Goal: Task Accomplishment & Management: Manage account settings

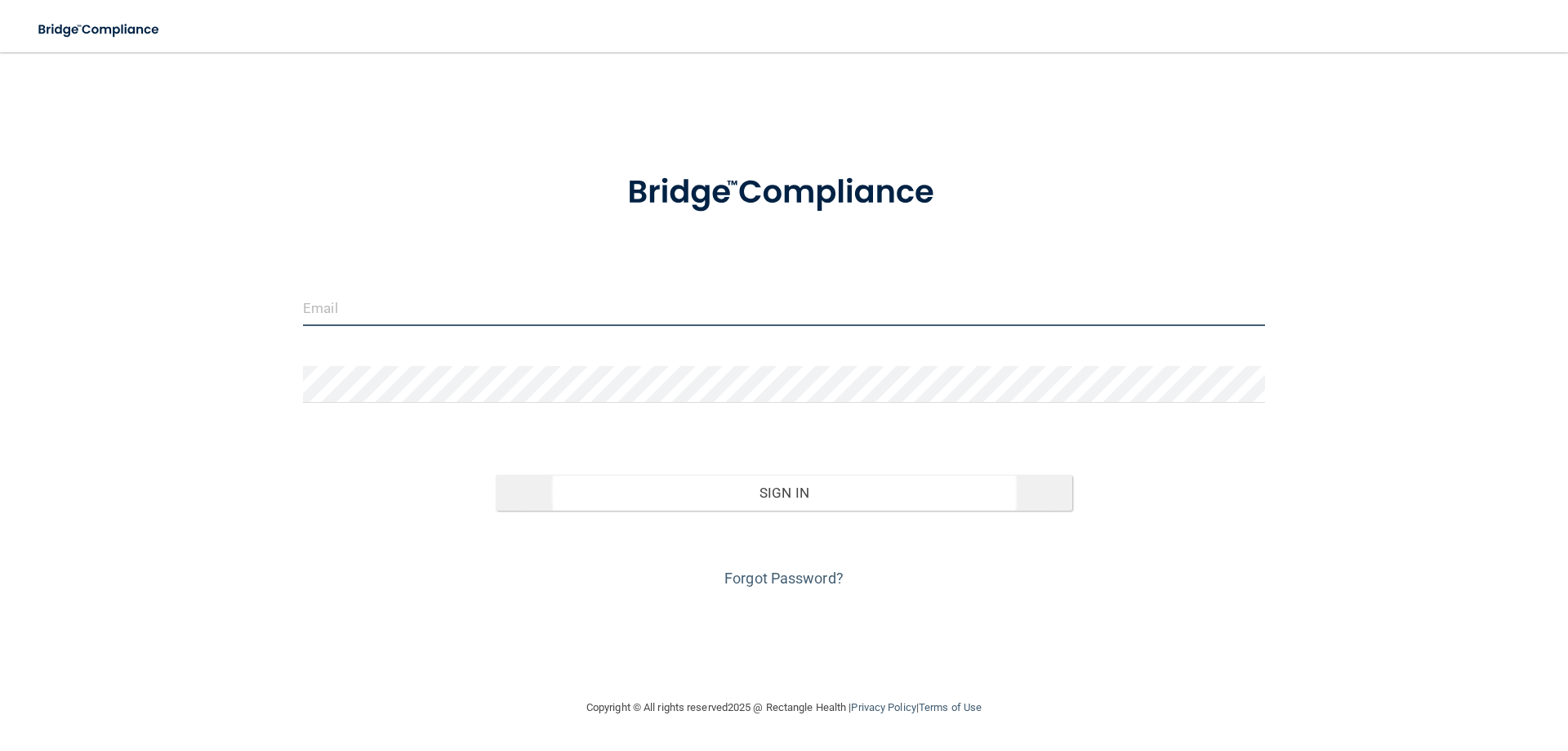
type input "[EMAIL_ADDRESS][DOMAIN_NAME]"
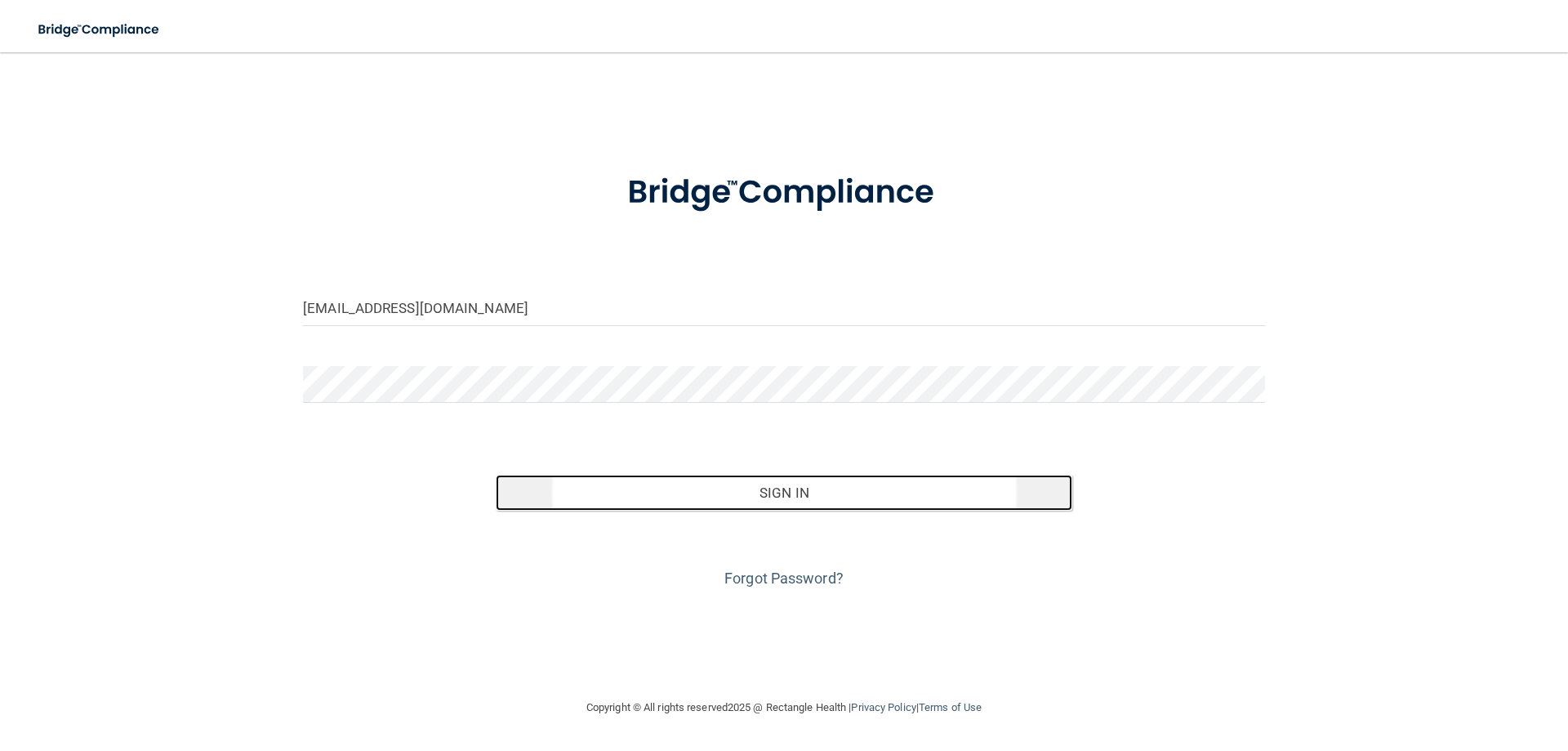
click at [741, 494] on button "Sign In" at bounding box center [784, 493] width 577 height 36
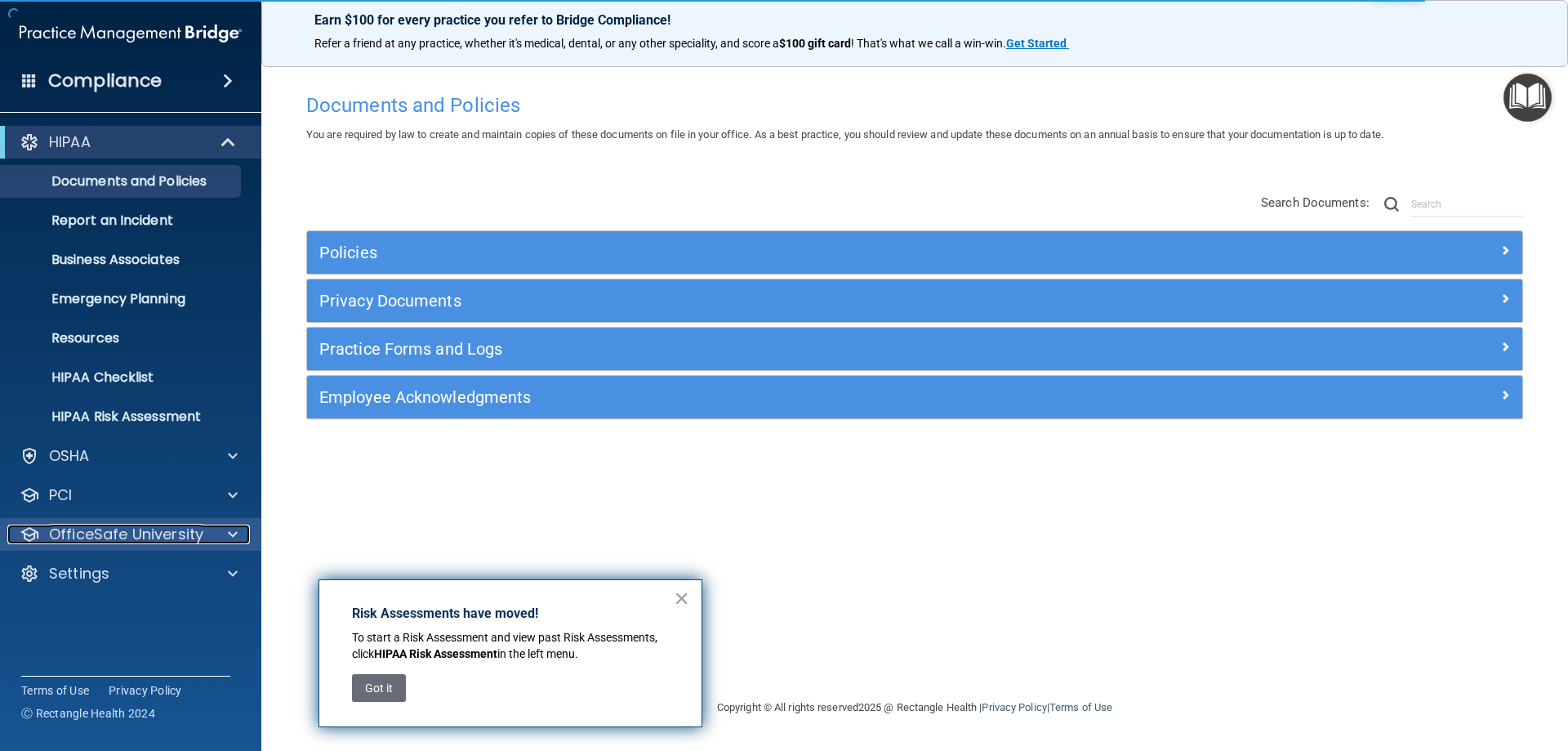
click at [226, 534] on div at bounding box center [230, 535] width 41 height 20
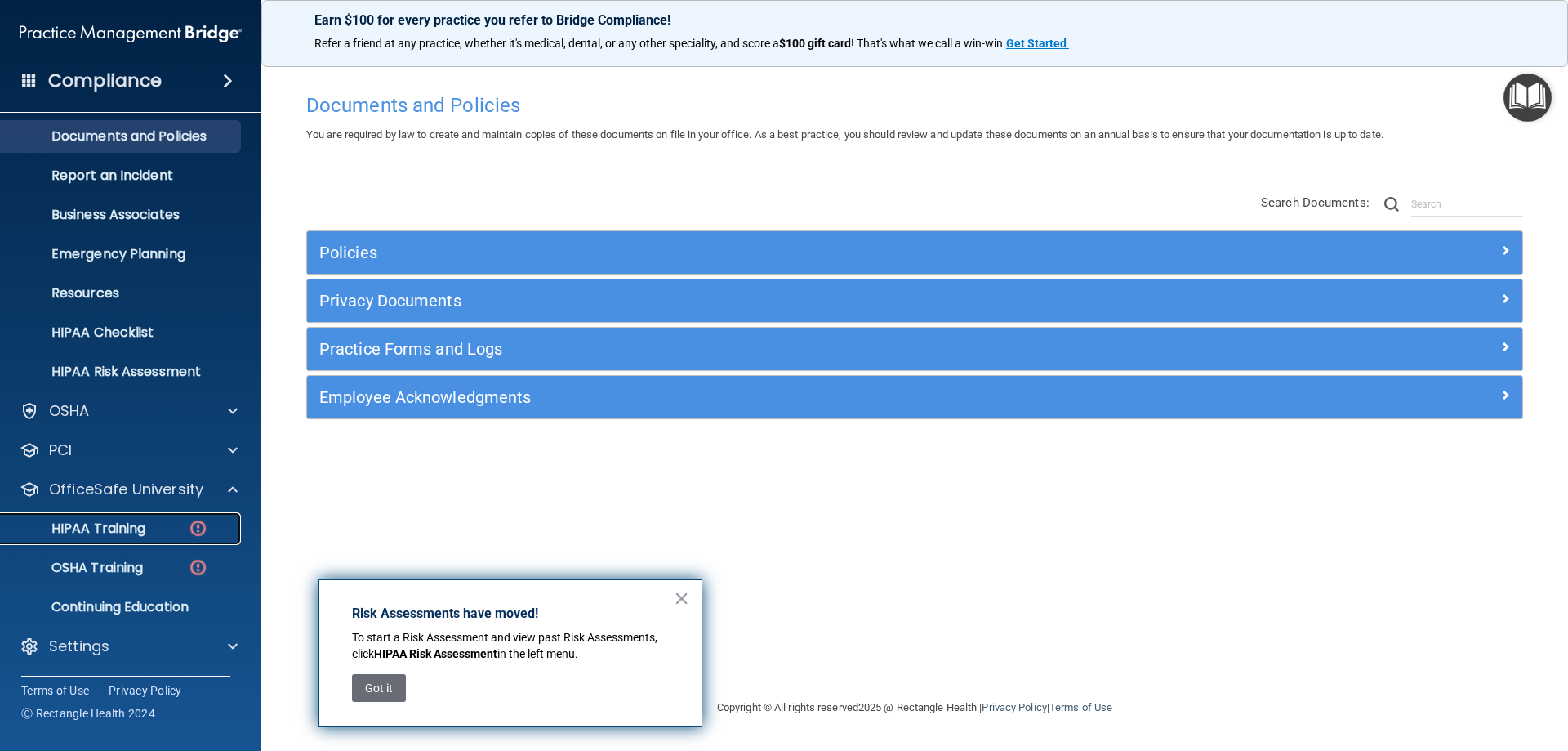
click at [121, 530] on p "HIPAA Training" at bounding box center [78, 528] width 135 height 17
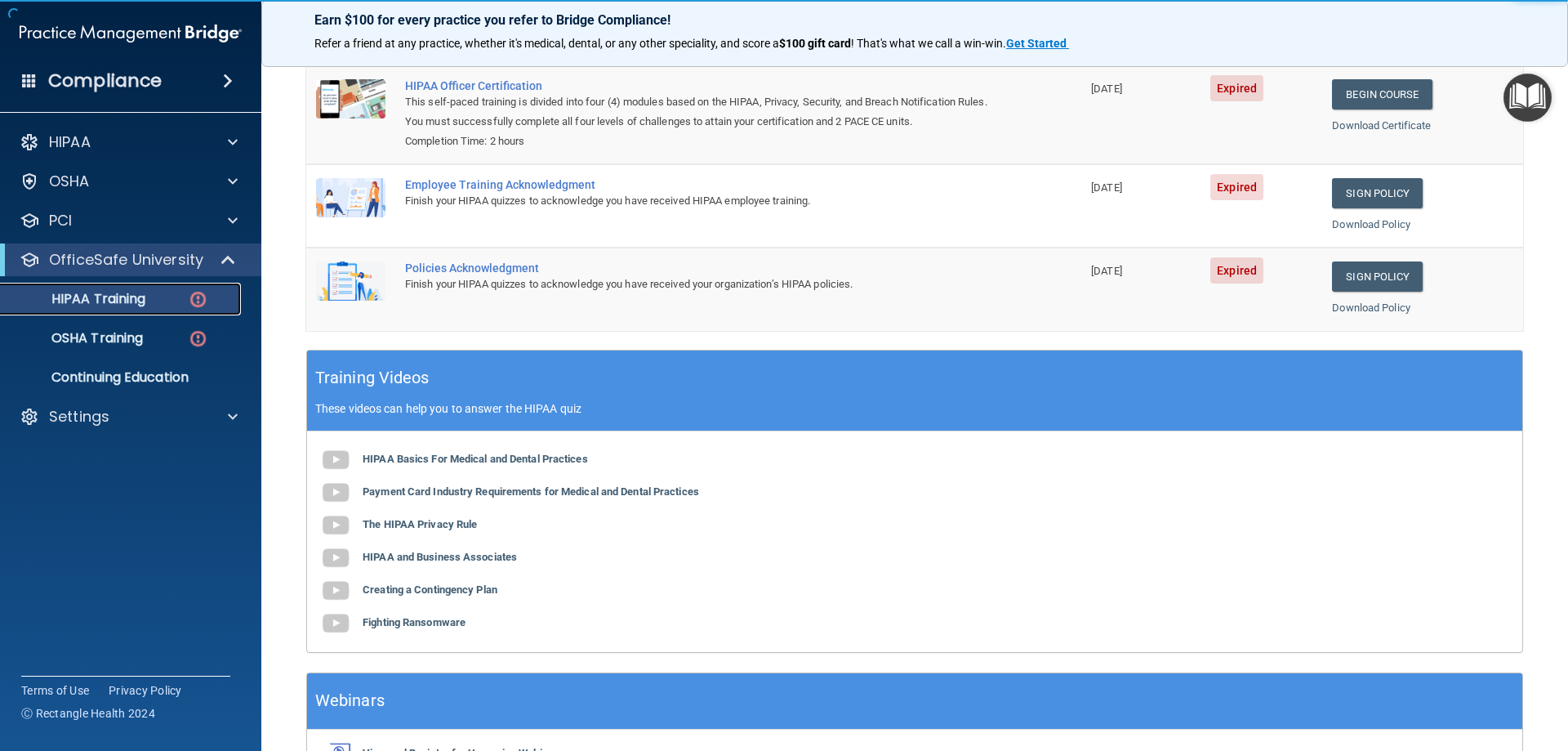
scroll to position [81, 0]
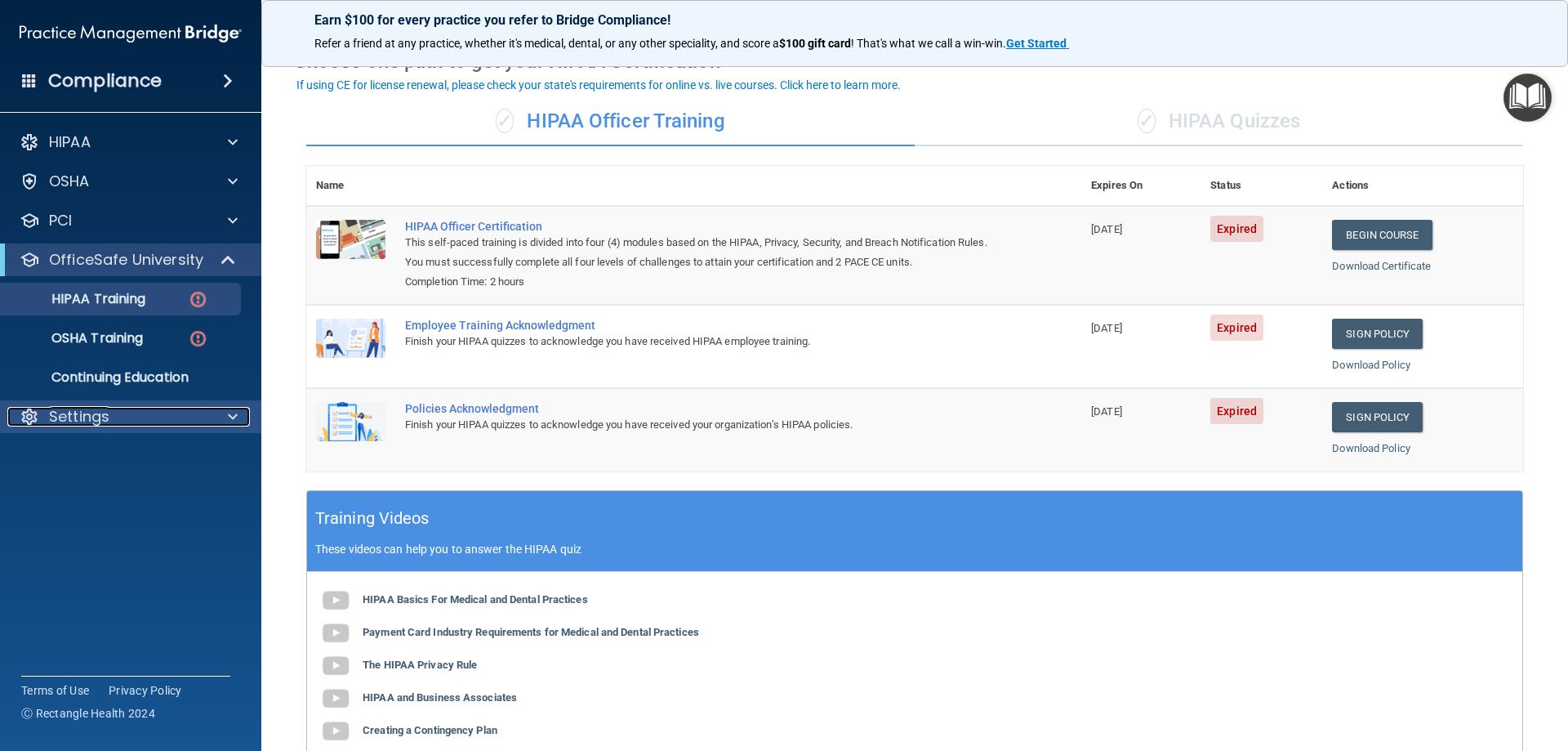
click at [145, 420] on div "Settings" at bounding box center [109, 416] width 203 height 20
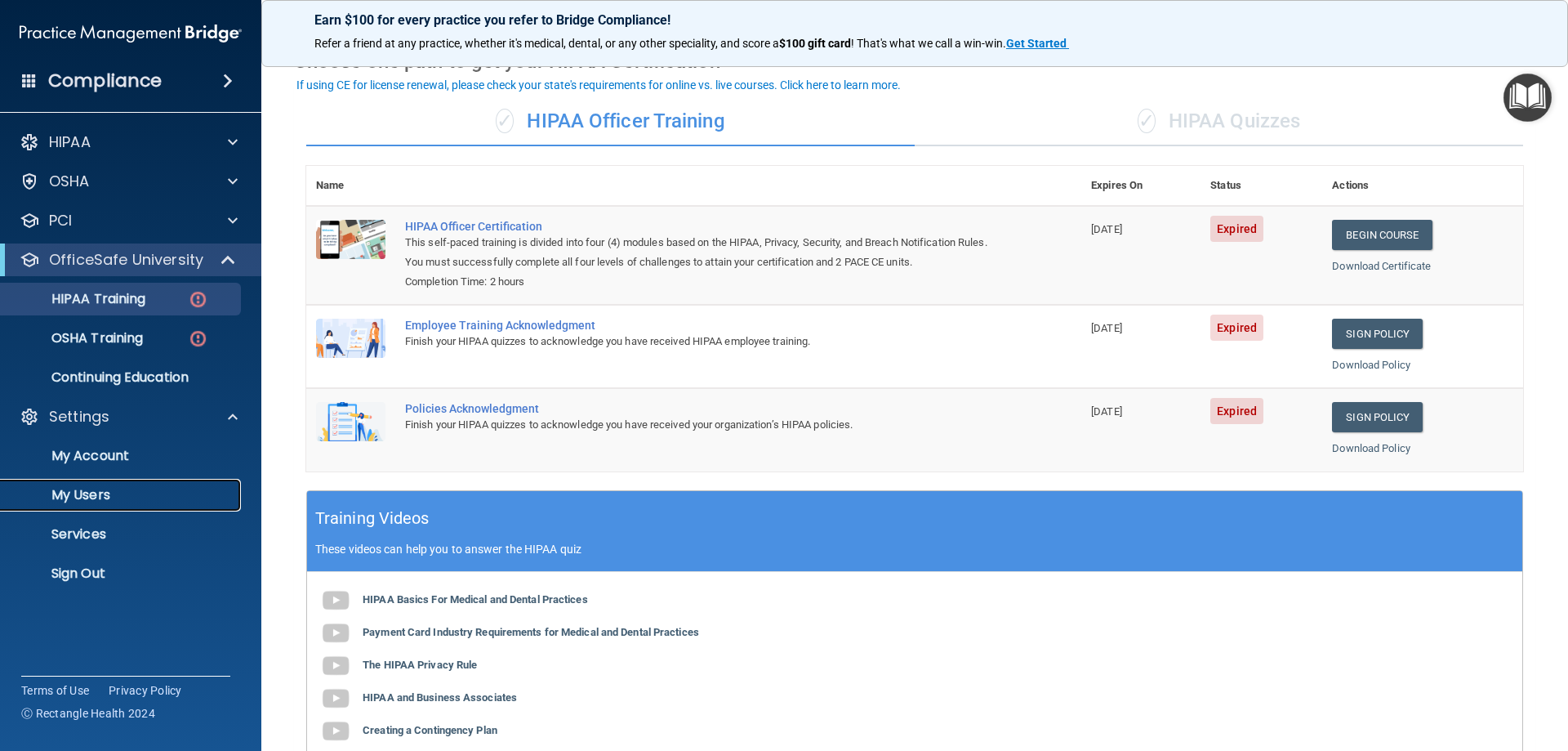
click at [89, 493] on p "My Users" at bounding box center [122, 494] width 223 height 17
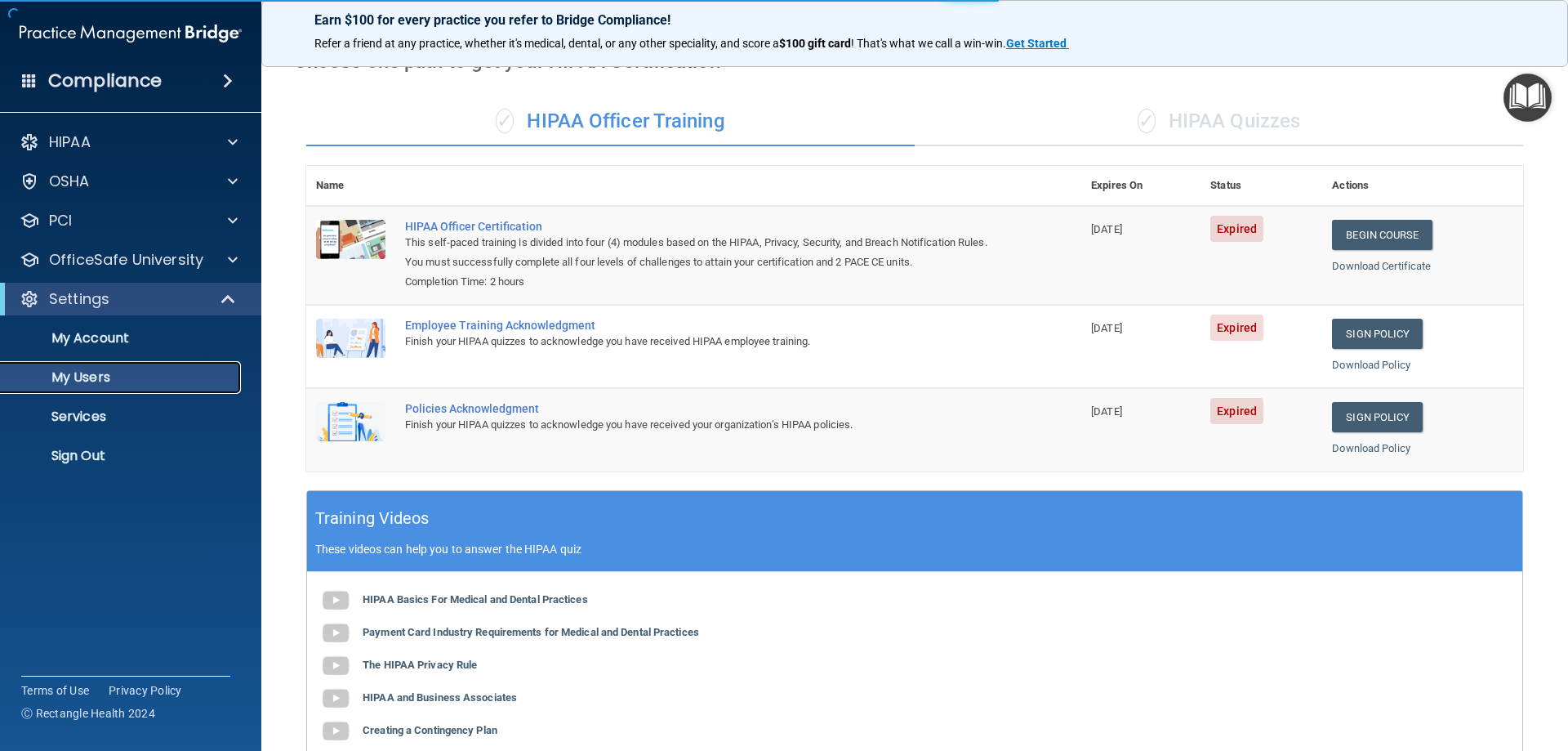
select select "20"
